Goal: Obtain resource: Obtain resource

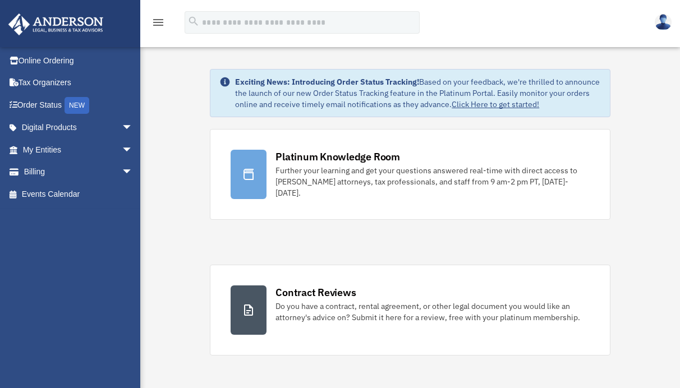
click at [660, 22] on img at bounding box center [663, 22] width 17 height 16
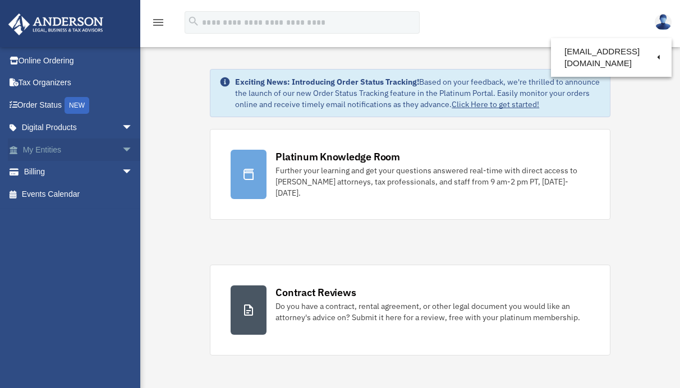
click at [122, 149] on span "arrow_drop_down" at bounding box center [133, 150] width 22 height 23
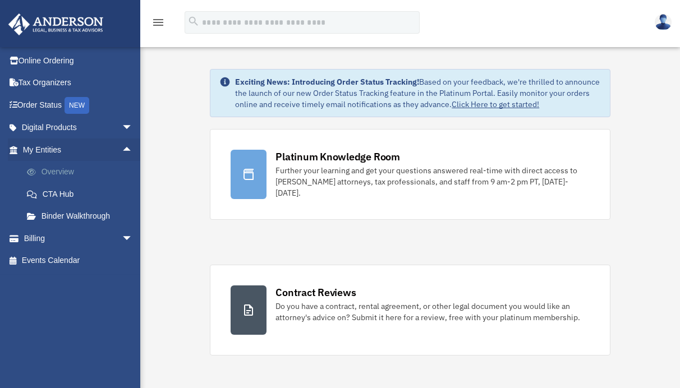
click at [59, 172] on link "Overview" at bounding box center [83, 172] width 134 height 22
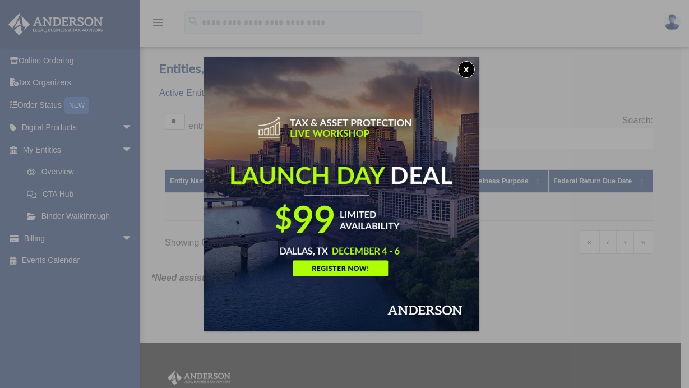
click at [473, 68] on button "x" at bounding box center [466, 69] width 17 height 17
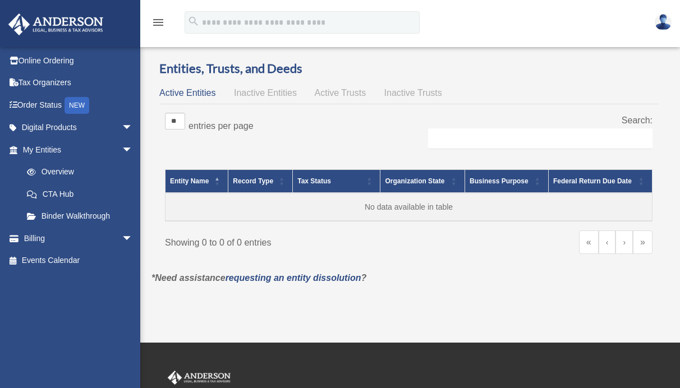
click at [663, 21] on img at bounding box center [663, 22] width 17 height 16
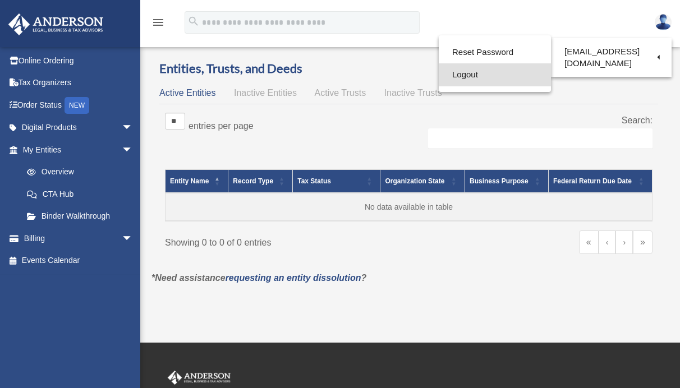
click at [470, 77] on link "Logout" at bounding box center [495, 74] width 112 height 23
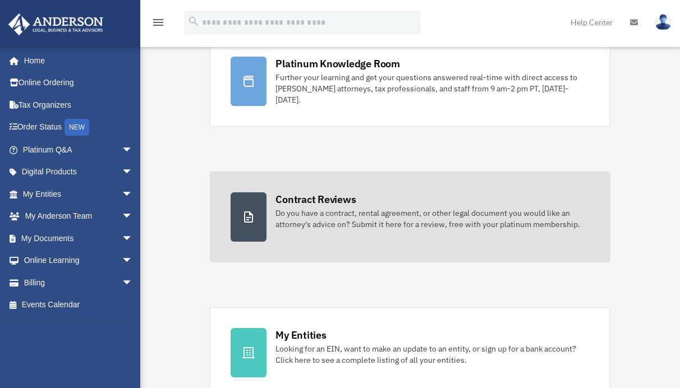
scroll to position [229, 0]
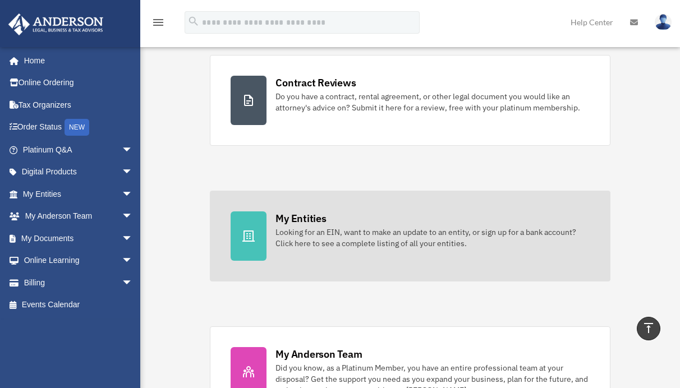
click at [453, 238] on div "Looking for an EIN, want to make an update to an entity, or sign up for a bank …" at bounding box center [432, 238] width 314 height 22
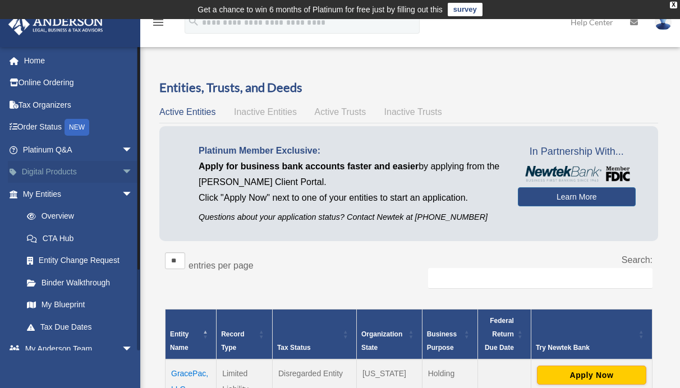
click at [122, 171] on span "arrow_drop_down" at bounding box center [133, 172] width 22 height 23
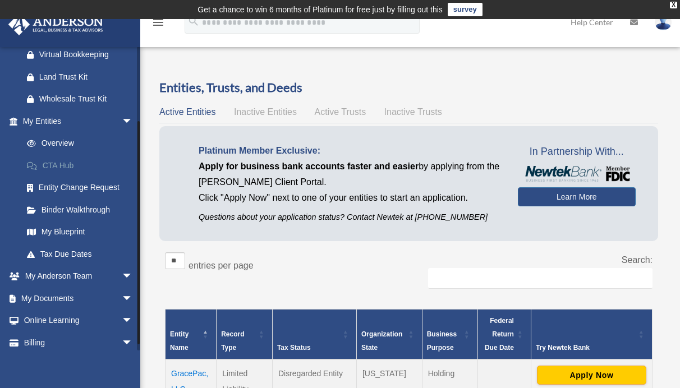
scroll to position [190, 0]
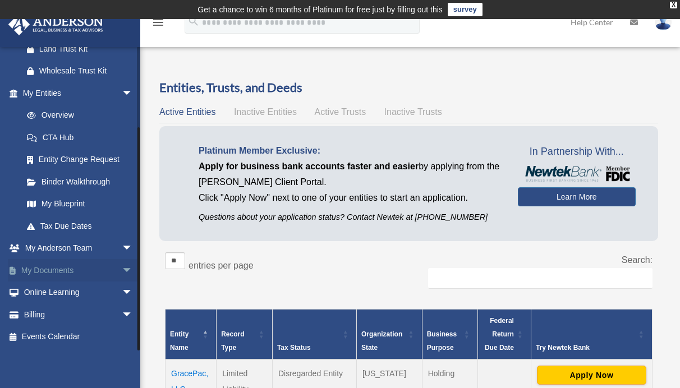
click at [122, 269] on span "arrow_drop_down" at bounding box center [133, 270] width 22 height 23
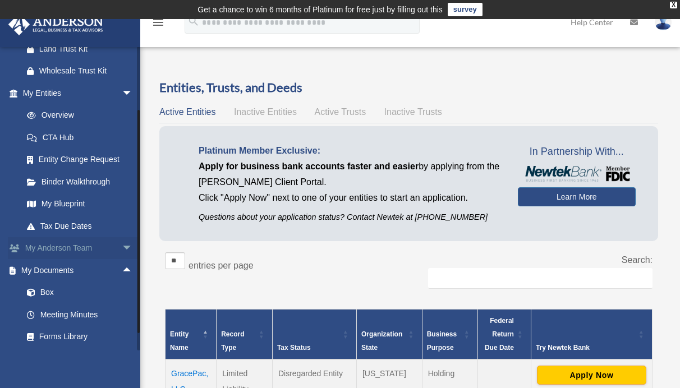
scroll to position [243, 0]
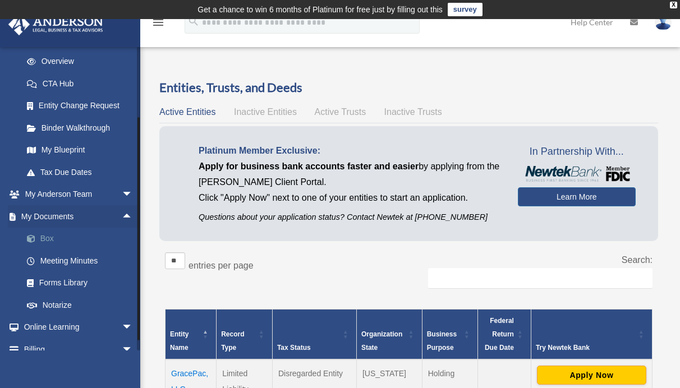
click at [53, 237] on link "Box" at bounding box center [83, 239] width 134 height 22
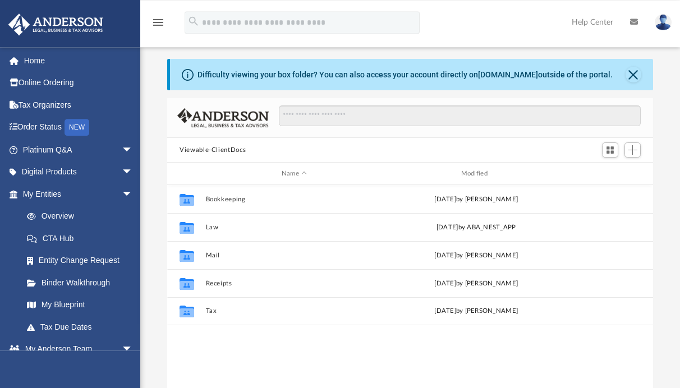
scroll to position [57, 0]
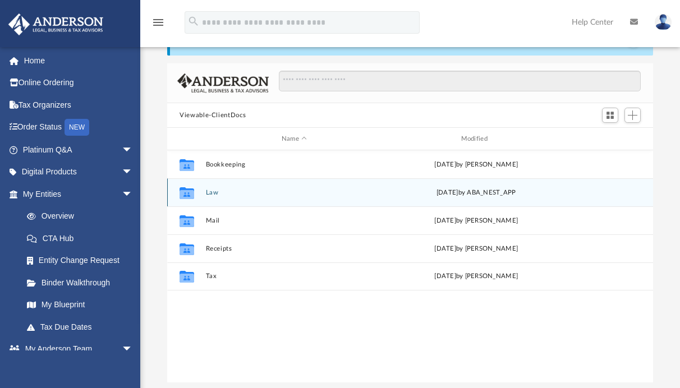
click at [194, 196] on icon "Collaborated Folder" at bounding box center [187, 192] width 18 height 18
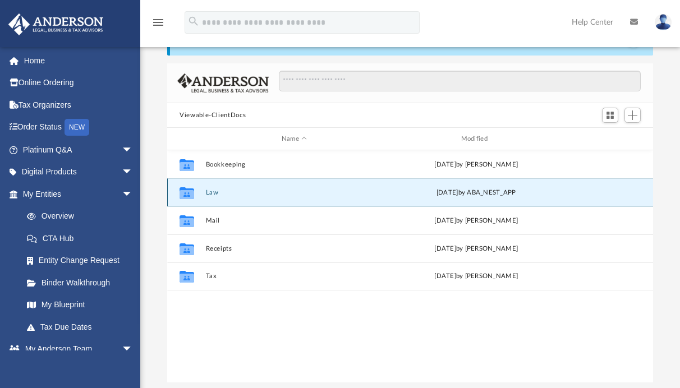
click at [214, 194] on button "Law" at bounding box center [294, 192] width 177 height 7
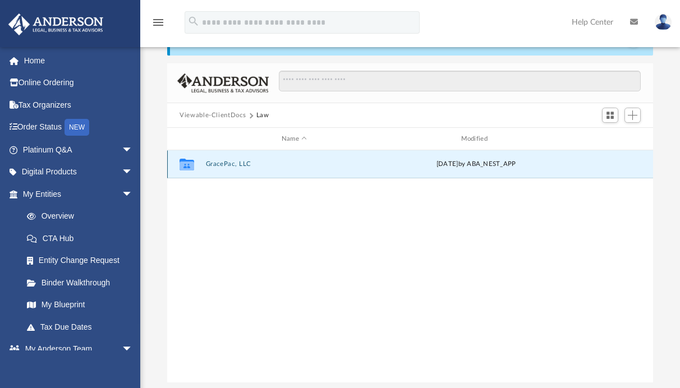
click at [226, 165] on button "GracePac, LLC" at bounding box center [294, 163] width 177 height 7
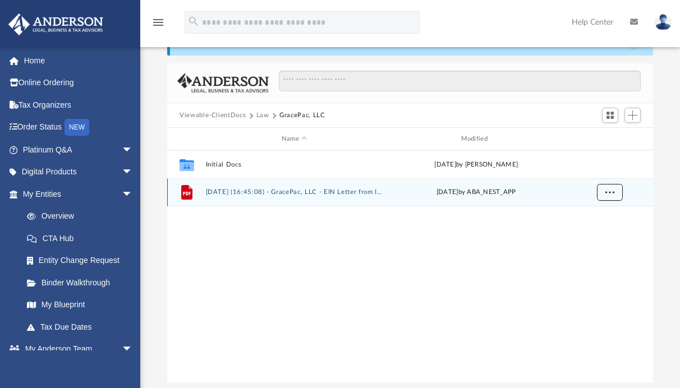
click at [611, 195] on button "More options" at bounding box center [610, 192] width 26 height 17
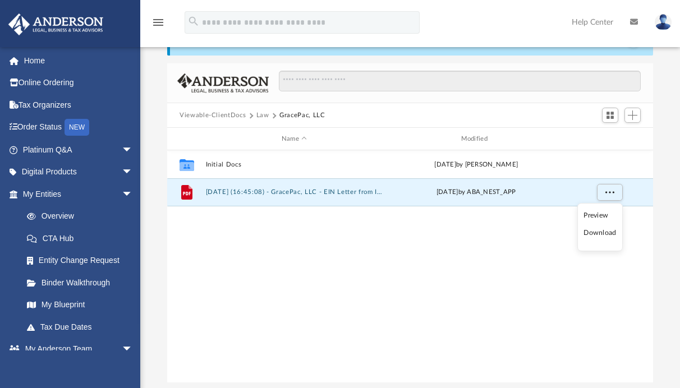
click at [592, 214] on li "Preview" at bounding box center [599, 216] width 33 height 12
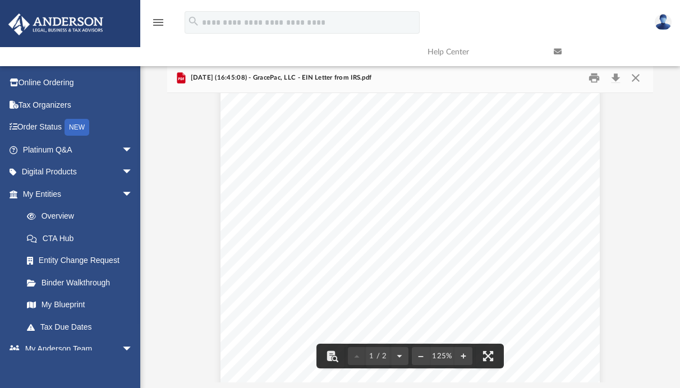
scroll to position [0, 0]
click at [594, 80] on button "Print" at bounding box center [594, 78] width 22 height 17
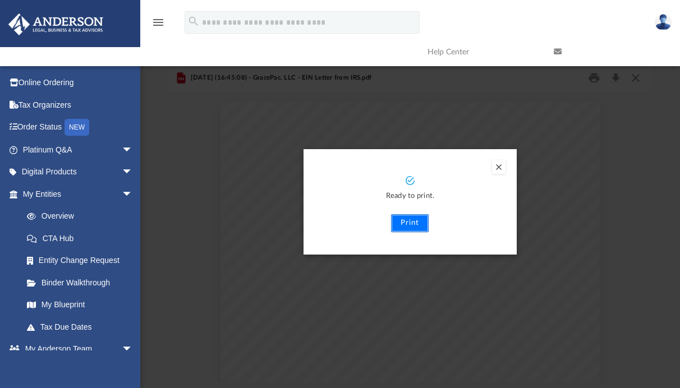
click at [408, 226] on button "Print" at bounding box center [410, 223] width 38 height 18
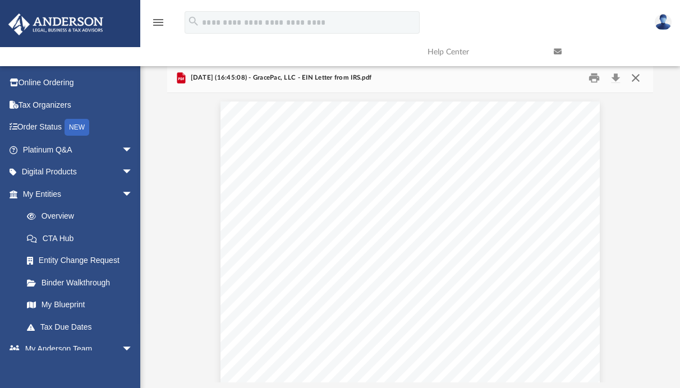
click at [637, 80] on button "Close" at bounding box center [636, 78] width 20 height 17
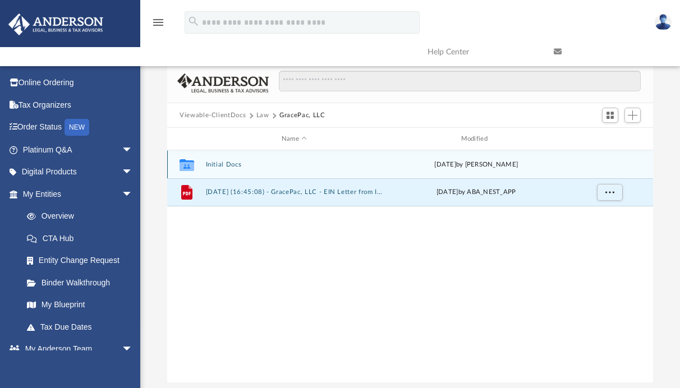
click at [222, 166] on button "Initial Docs" at bounding box center [294, 164] width 177 height 7
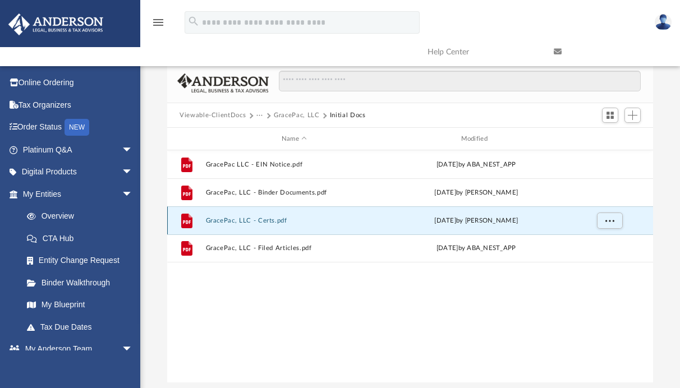
click at [261, 221] on button "GracePac, LLC - Certs.pdf" at bounding box center [294, 220] width 177 height 7
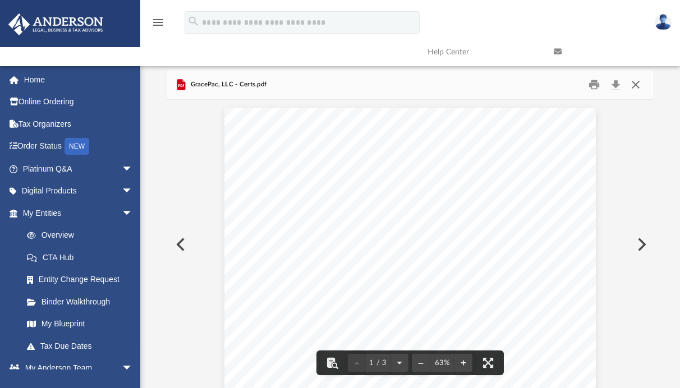
click at [636, 82] on button "Close" at bounding box center [636, 84] width 20 height 17
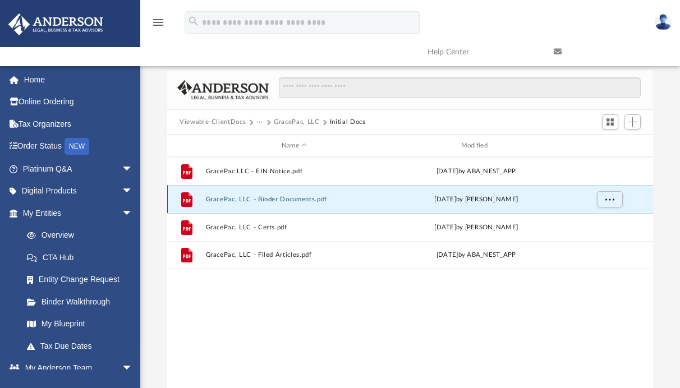
click at [294, 200] on button "GracePac, LLC - Binder Documents.pdf" at bounding box center [294, 199] width 177 height 7
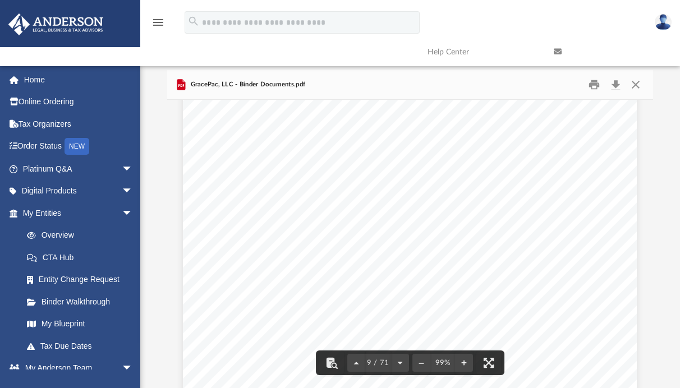
scroll to position [5032, 0]
click at [636, 86] on button "Close" at bounding box center [636, 84] width 20 height 17
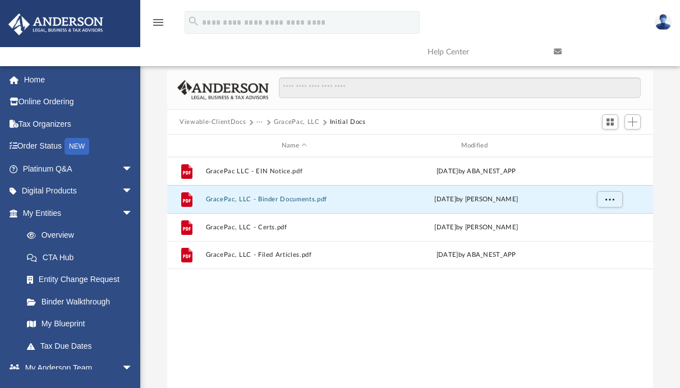
click at [293, 123] on button "GracePac, LLC" at bounding box center [296, 122] width 45 height 10
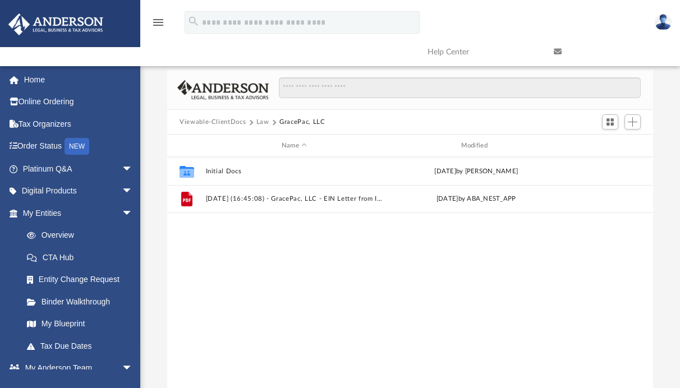
click at [263, 123] on button "Law" at bounding box center [262, 122] width 13 height 10
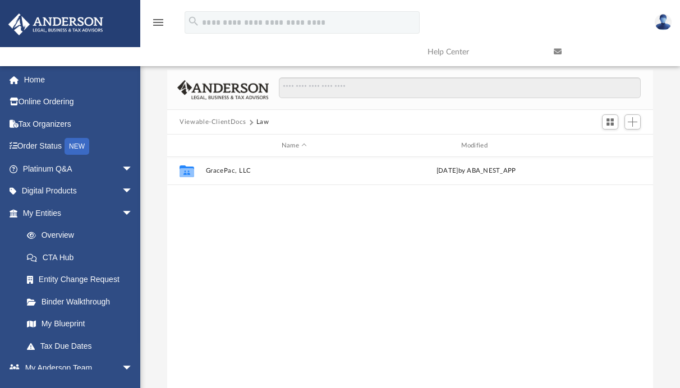
click at [223, 121] on button "Viewable-ClientDocs" at bounding box center [213, 122] width 66 height 10
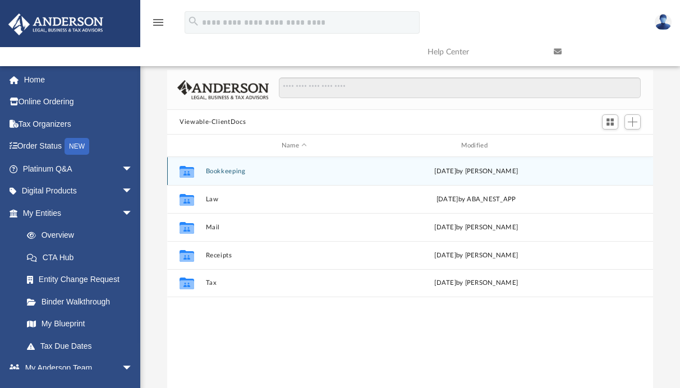
click at [226, 173] on button "Bookkeeping" at bounding box center [294, 171] width 177 height 7
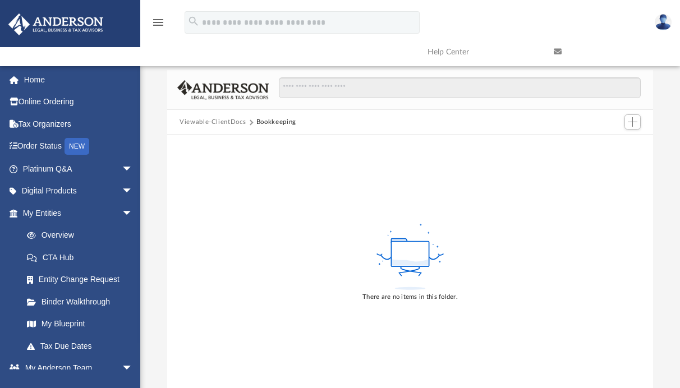
click at [216, 121] on button "Viewable-ClientDocs" at bounding box center [213, 122] width 66 height 10
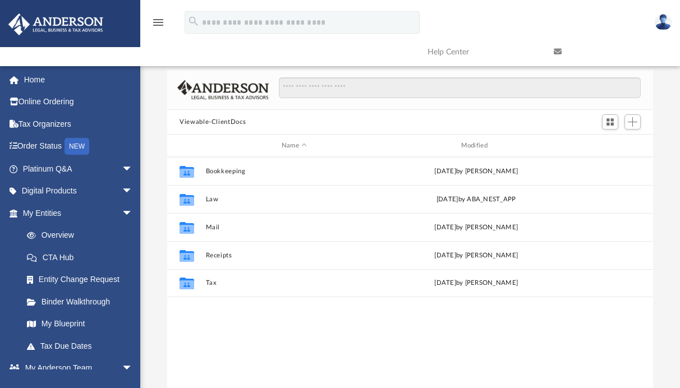
scroll to position [245, 476]
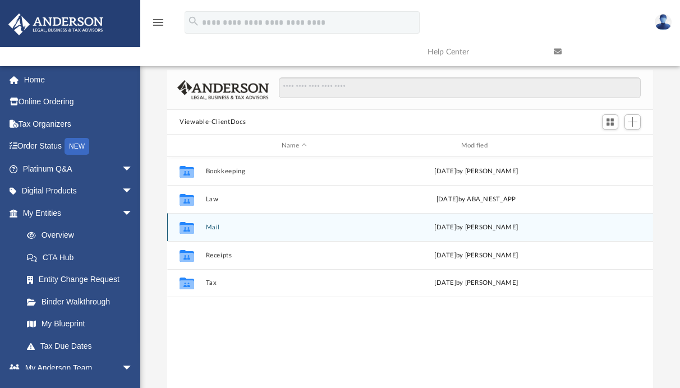
click at [211, 228] on button "Mail" at bounding box center [294, 227] width 177 height 7
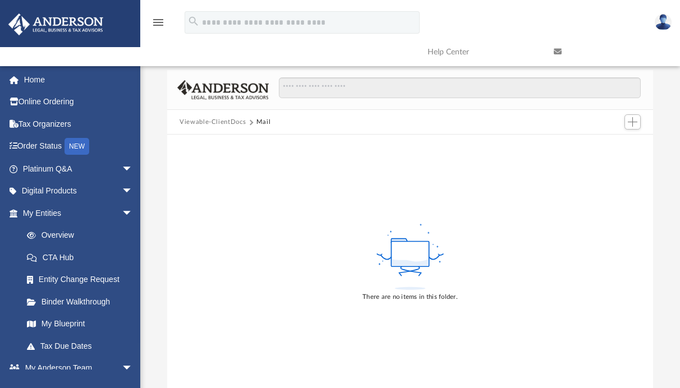
click at [214, 121] on button "Viewable-ClientDocs" at bounding box center [213, 122] width 66 height 10
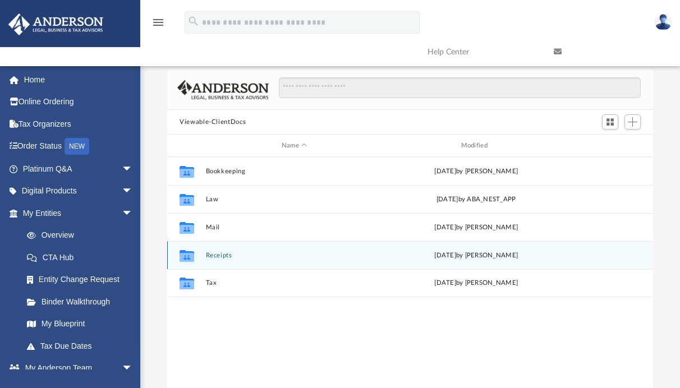
click at [213, 256] on button "Receipts" at bounding box center [294, 255] width 177 height 7
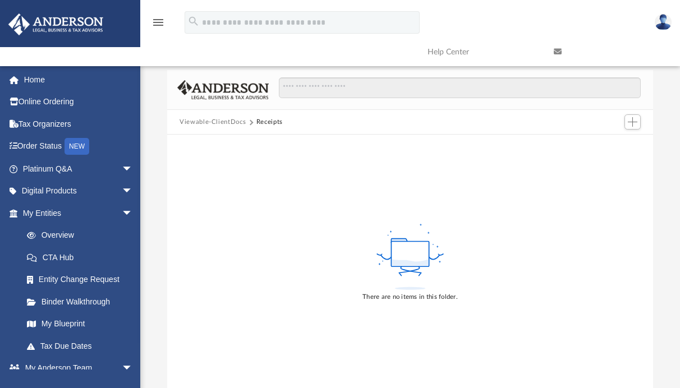
click at [220, 121] on button "Viewable-ClientDocs" at bounding box center [213, 122] width 66 height 10
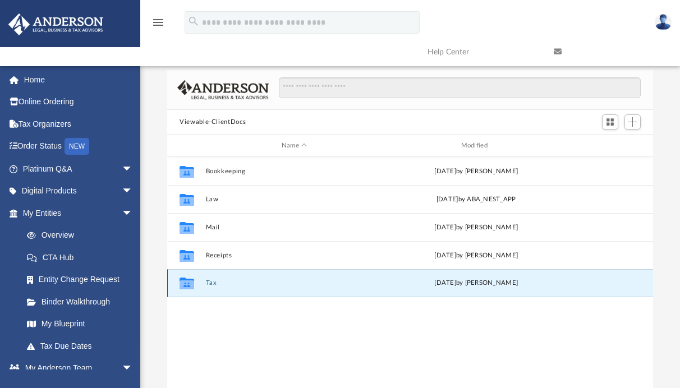
click at [210, 284] on button "Tax" at bounding box center [294, 282] width 177 height 7
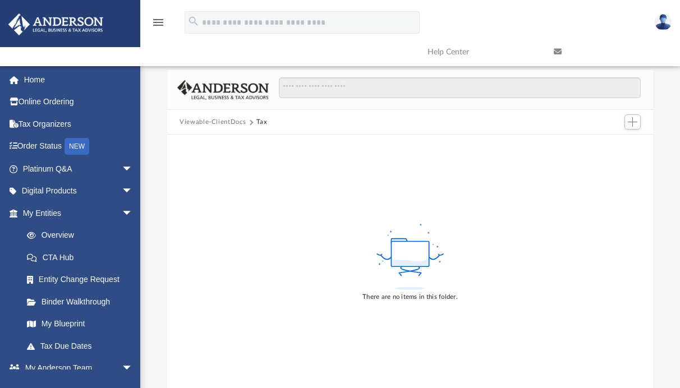
click at [217, 123] on button "Viewable-ClientDocs" at bounding box center [213, 122] width 66 height 10
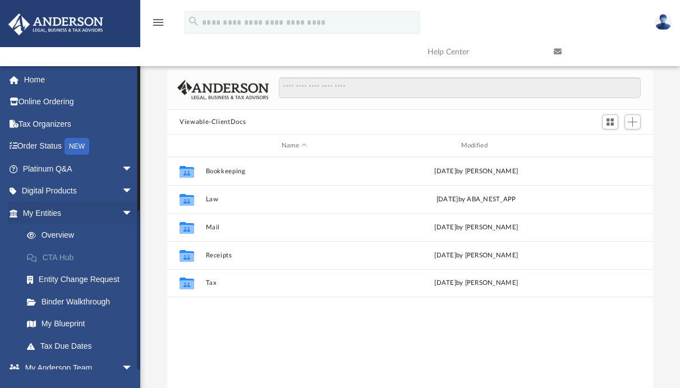
click at [66, 259] on link "CTA Hub" at bounding box center [83, 257] width 134 height 22
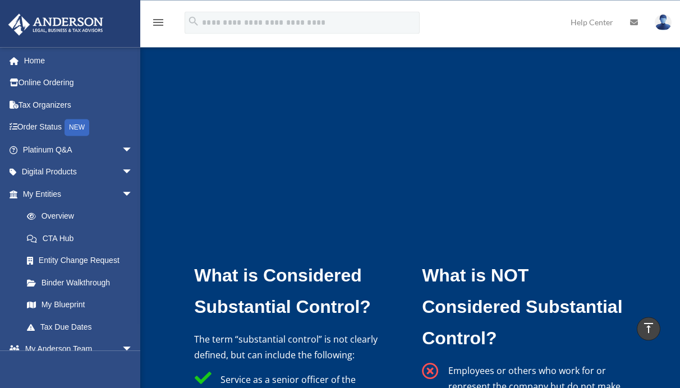
scroll to position [3090, 0]
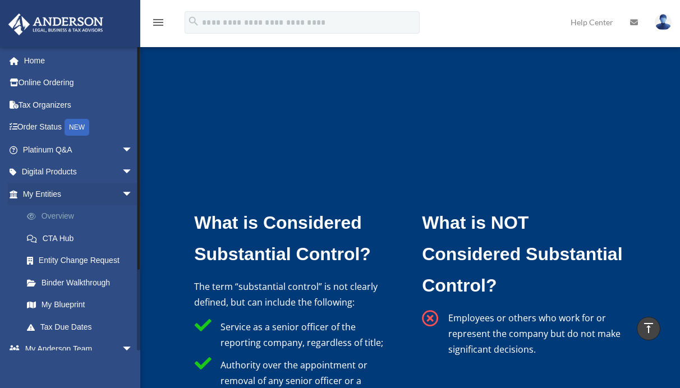
click at [67, 216] on link "Overview" at bounding box center [83, 216] width 134 height 22
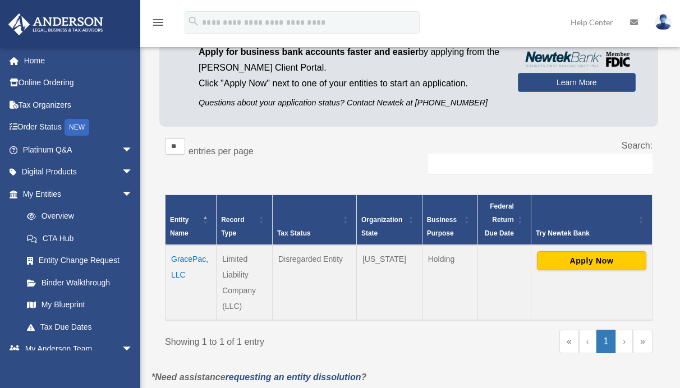
scroll to position [57, 0]
